Goal: Navigation & Orientation: Find specific page/section

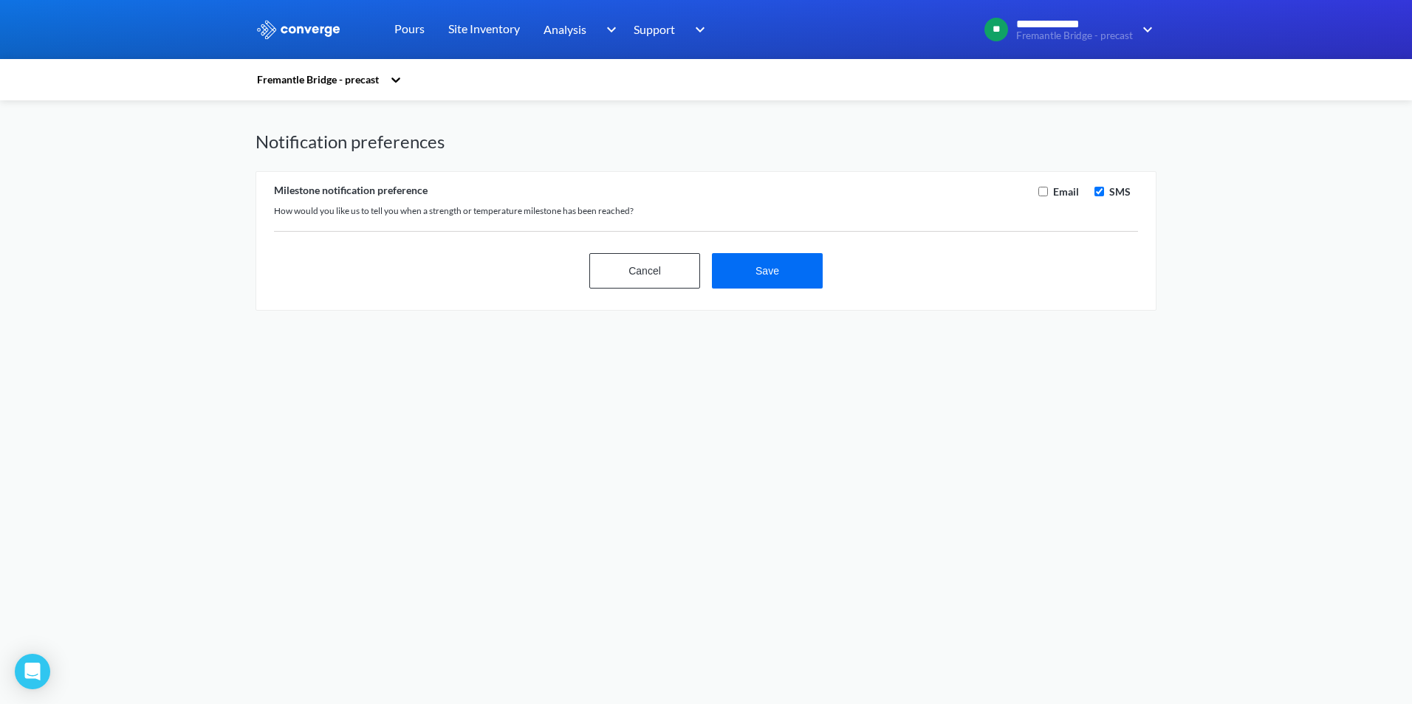
checkbox input "true"
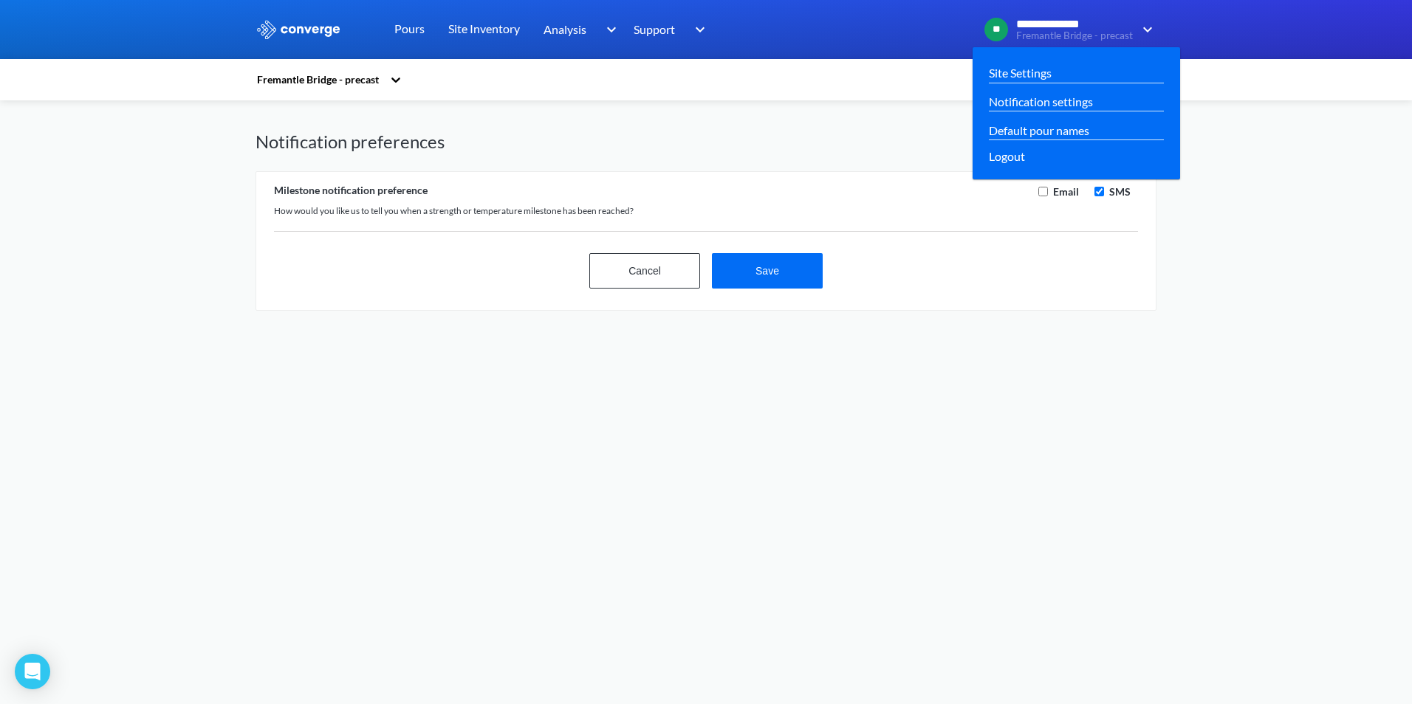
click at [1144, 24] on img at bounding box center [1145, 30] width 24 height 18
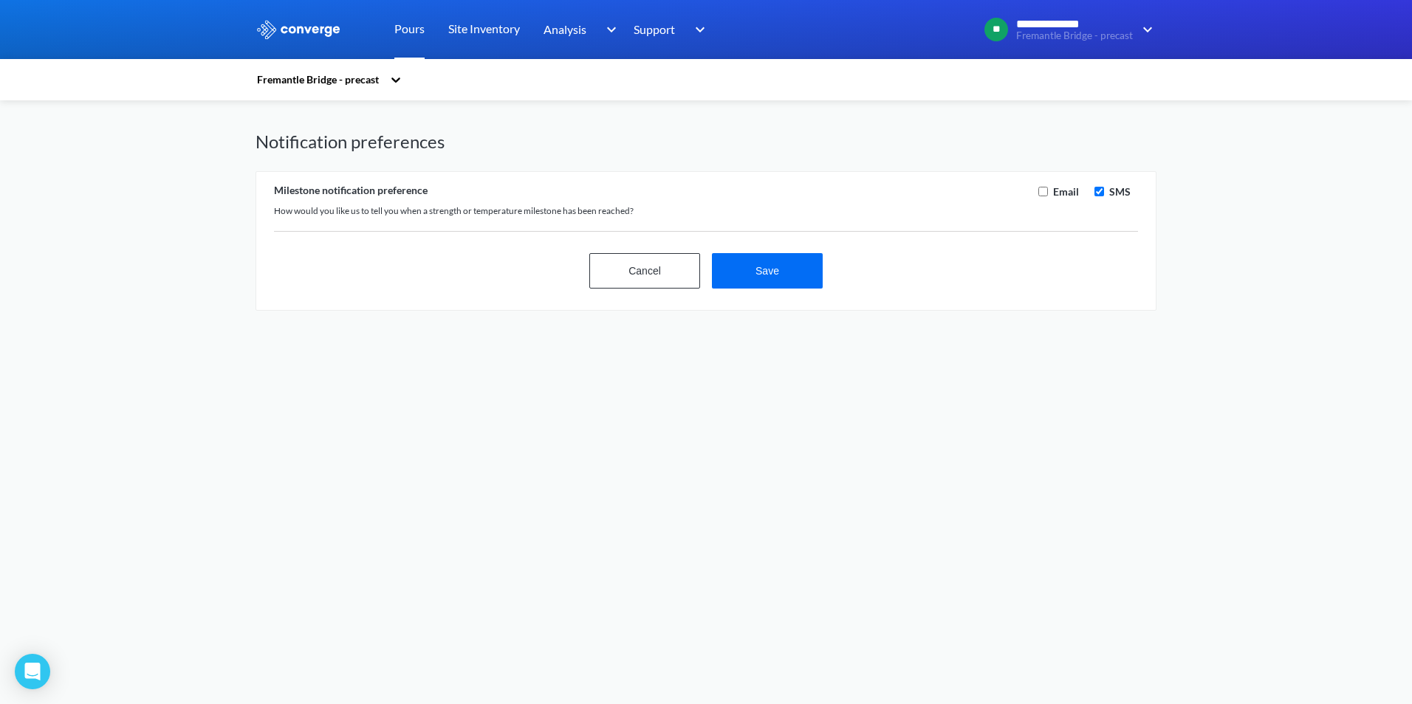
click at [411, 32] on link "Pours" at bounding box center [409, 29] width 30 height 59
